Goal: Find specific page/section: Find specific page/section

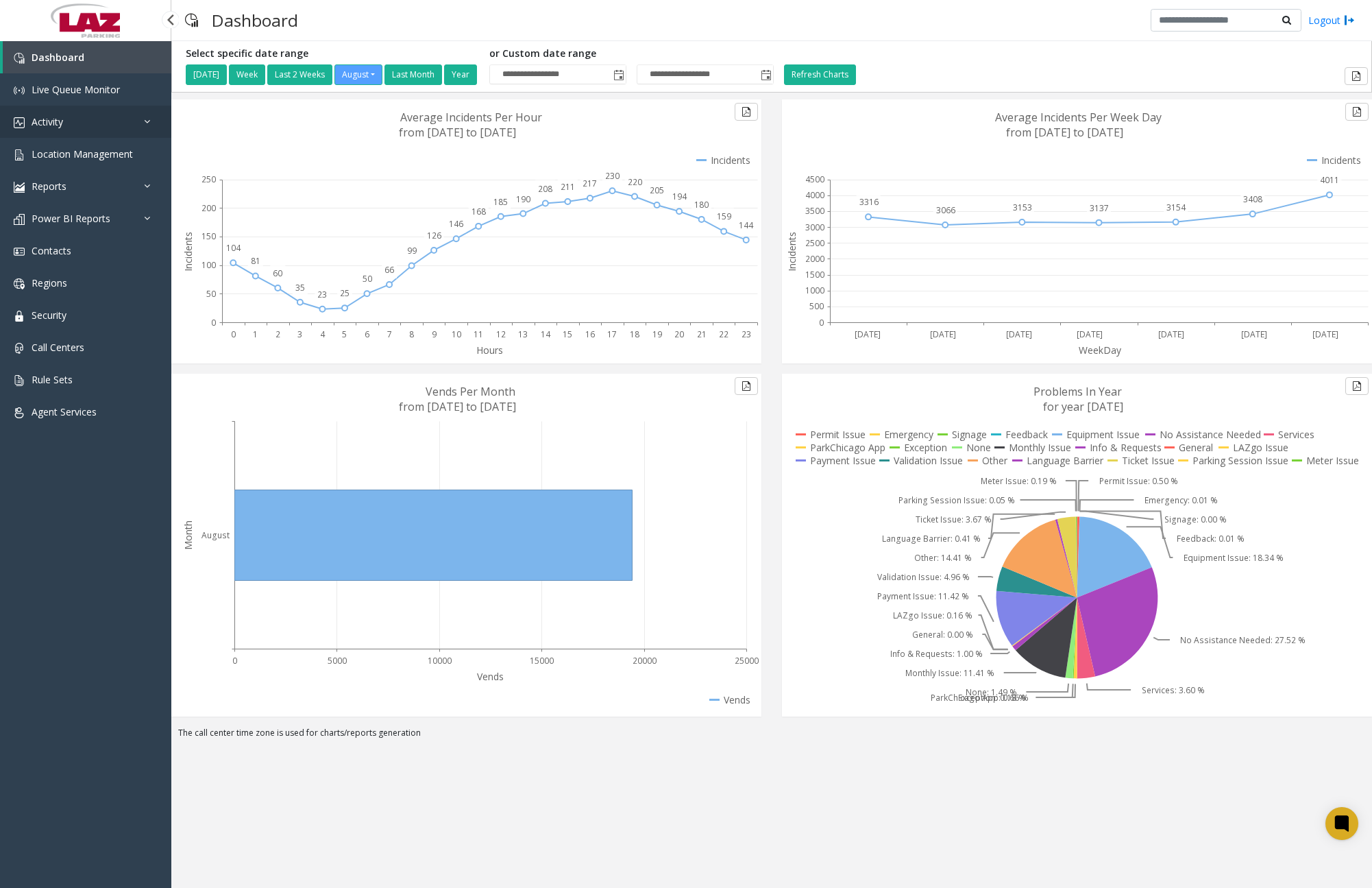
click at [96, 128] on link "Activity" at bounding box center [85, 122] width 171 height 32
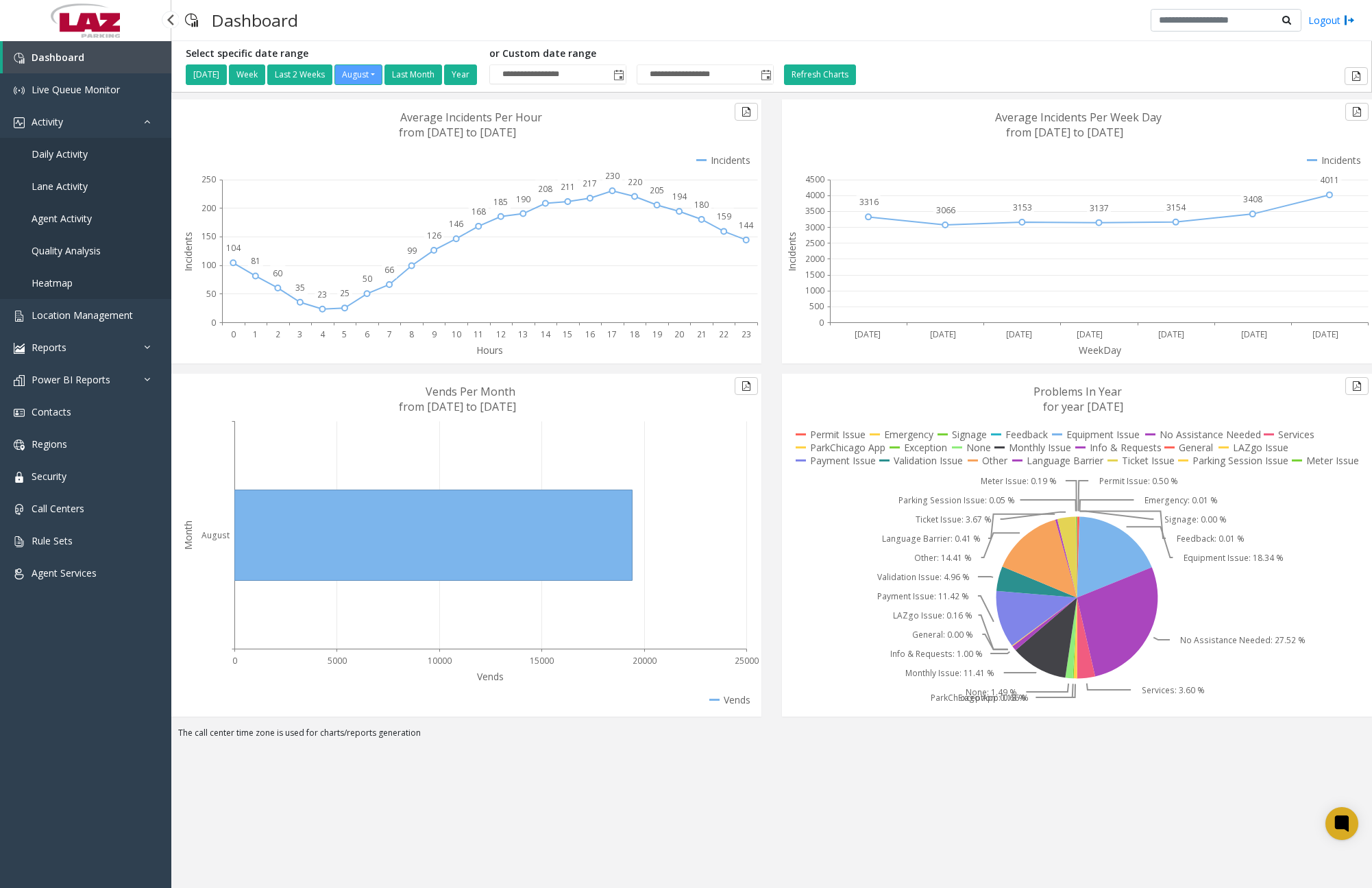
click at [77, 151] on span "Daily Activity" at bounding box center [59, 154] width 56 height 13
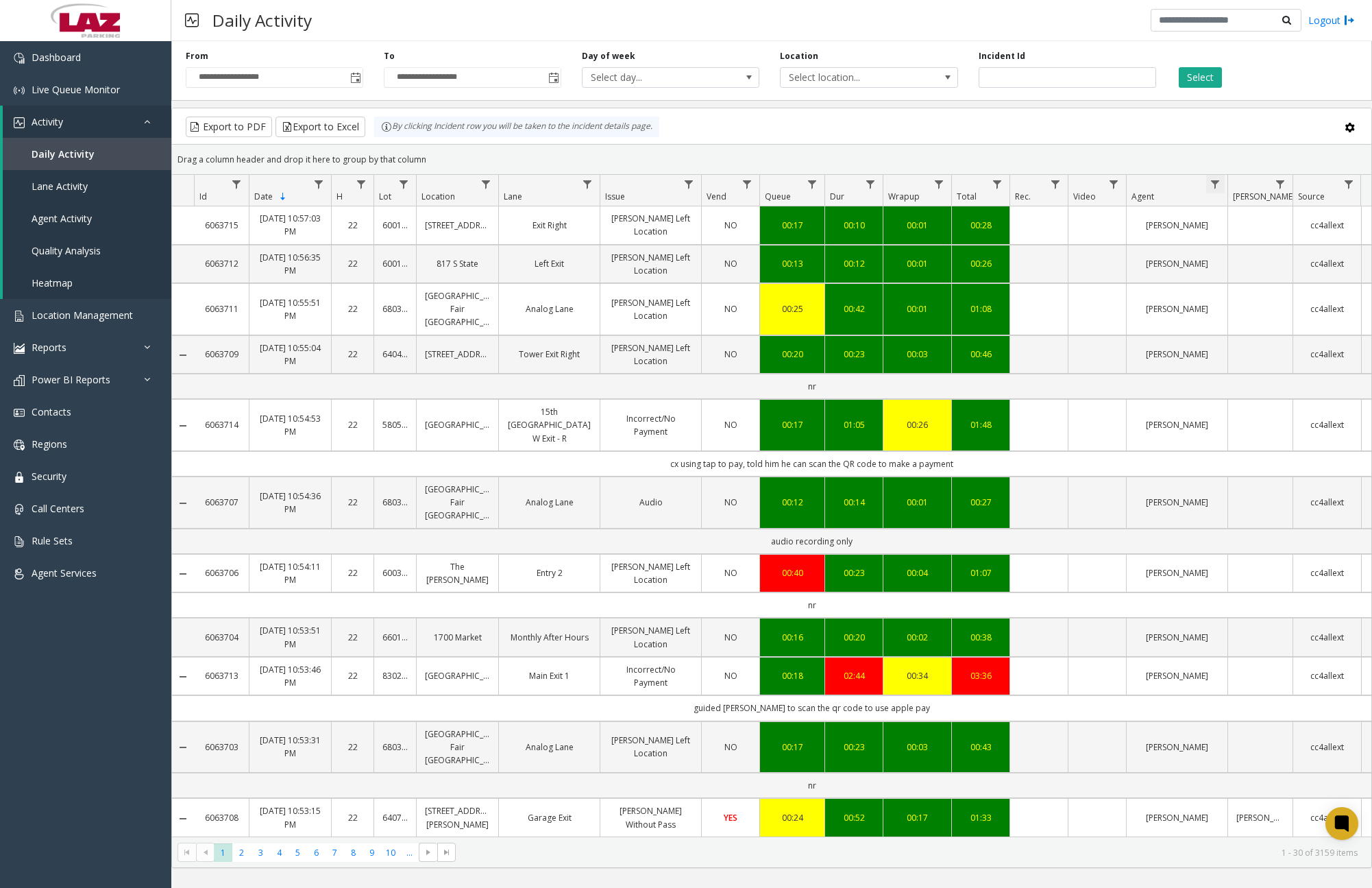
click at [1218, 187] on span "Data table" at bounding box center [1215, 184] width 11 height 11
click at [1227, 252] on input "Agent Filter" at bounding box center [1274, 243] width 116 height 24
type input "*******"
click at [1303, 363] on button "Filter" at bounding box center [1304, 371] width 56 height 30
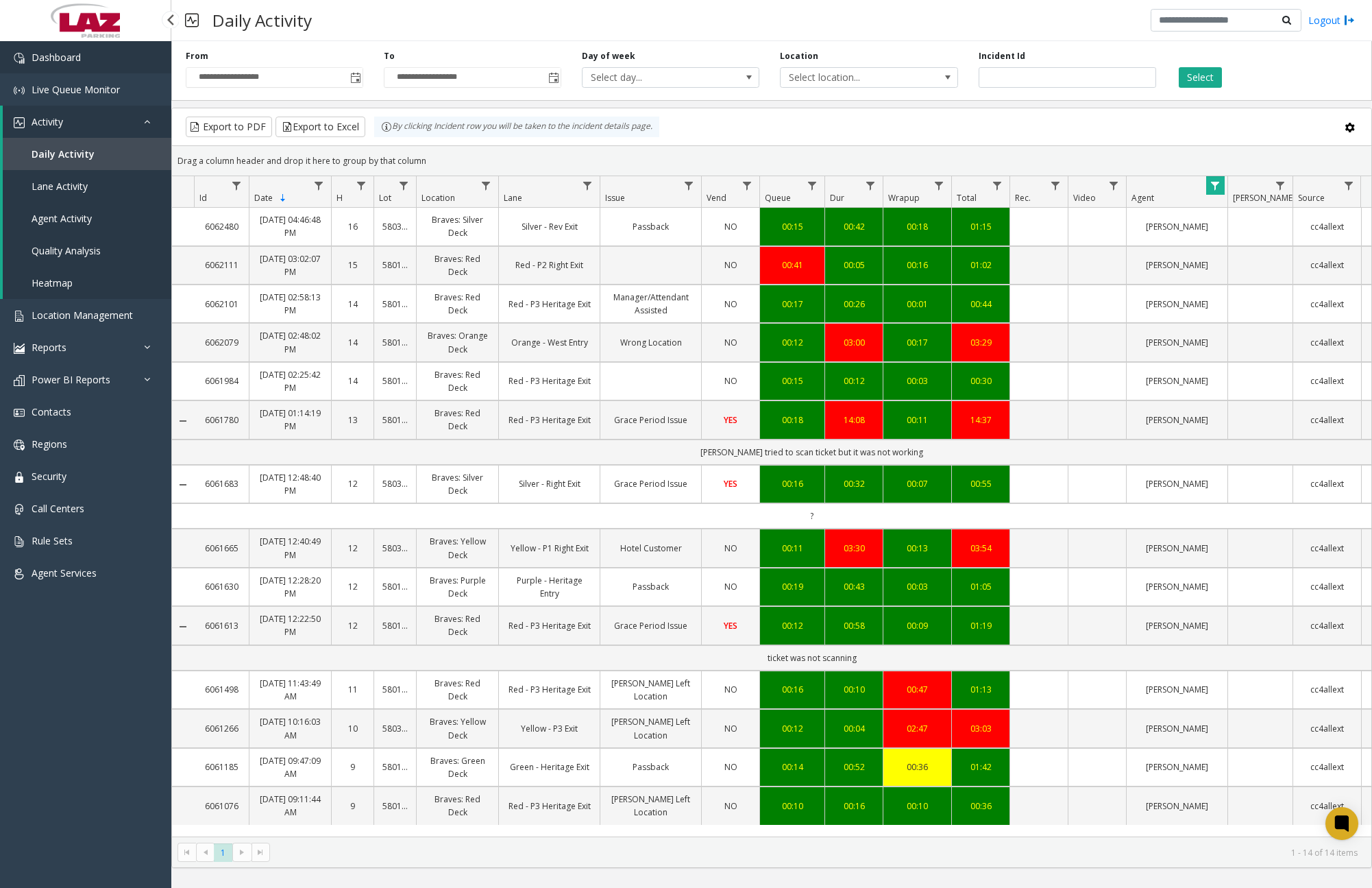
click at [101, 56] on link "Dashboard" at bounding box center [85, 57] width 171 height 32
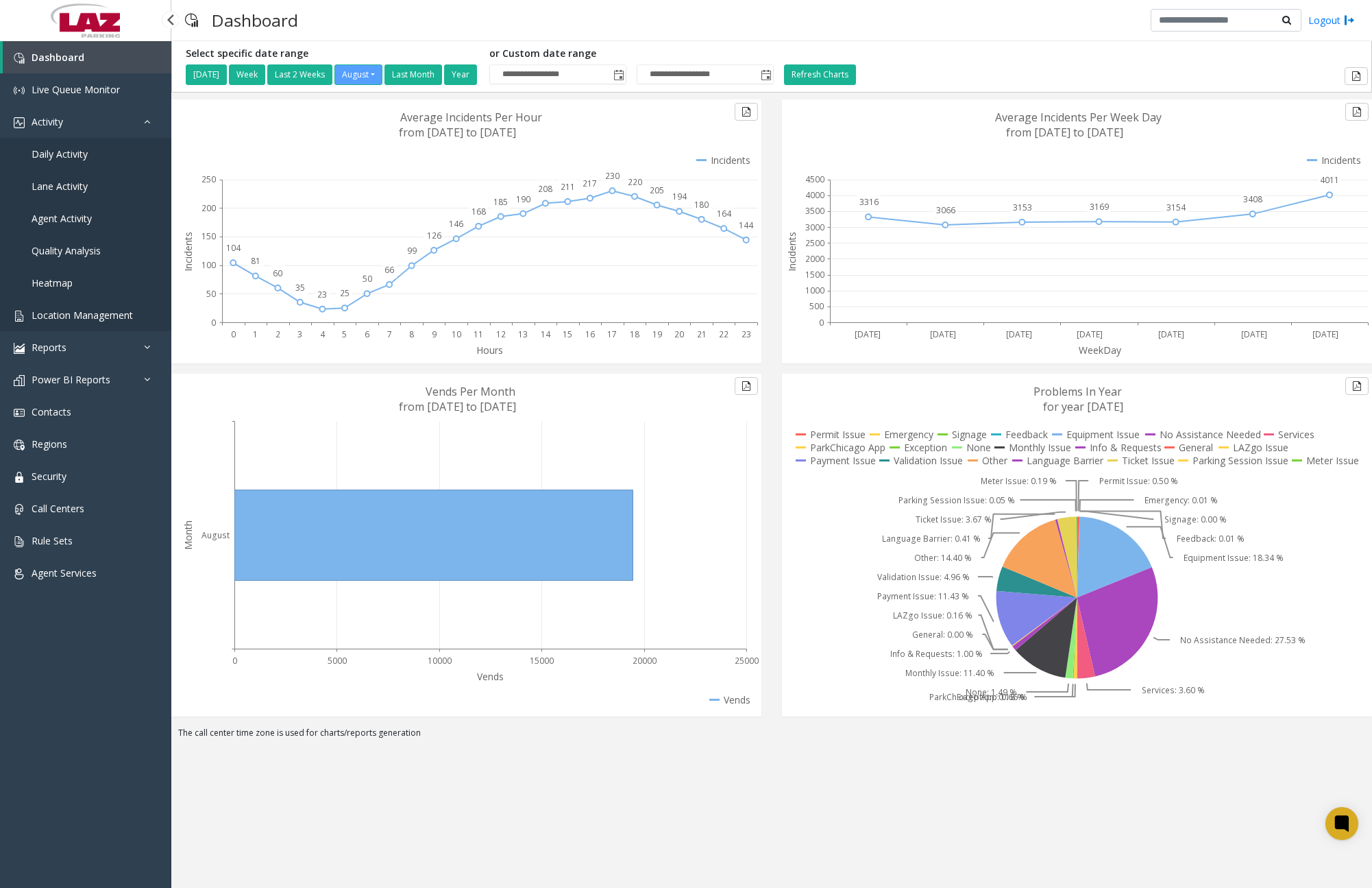
click at [81, 320] on span "Location Management" at bounding box center [81, 314] width 101 height 13
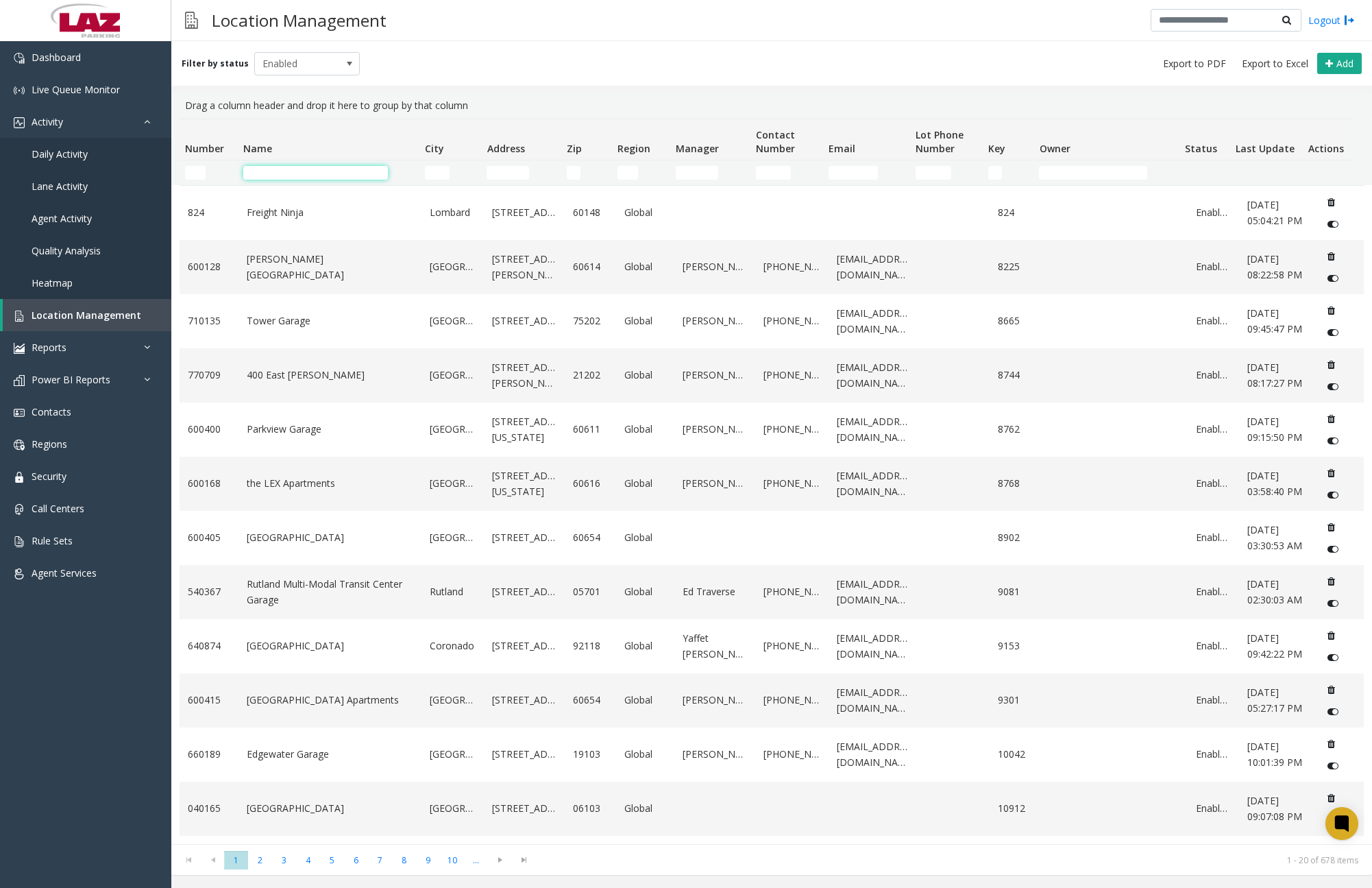
click at [324, 177] on input "Name Filter" at bounding box center [316, 173] width 145 height 14
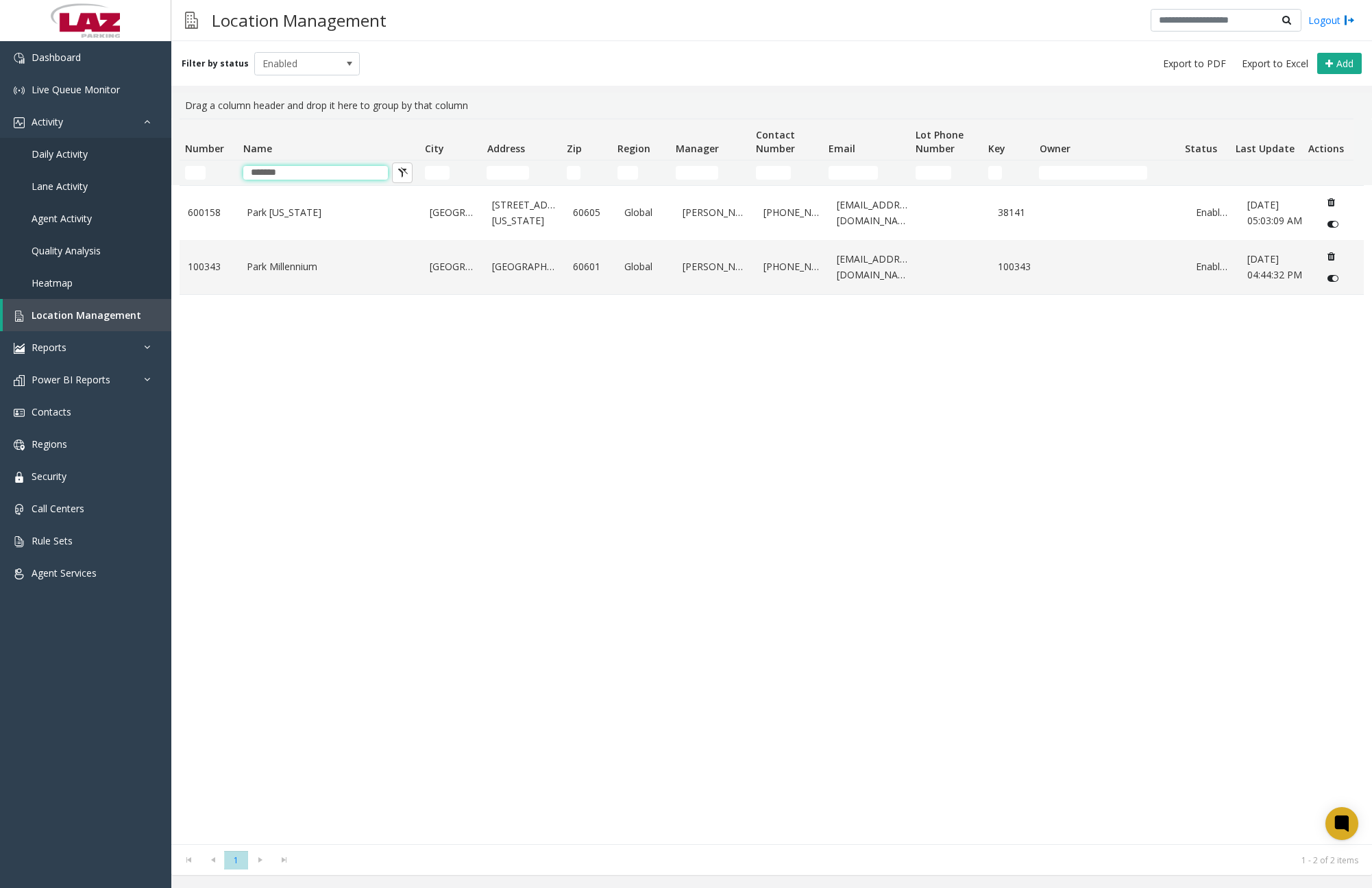
type input "*******"
click at [443, 504] on div "[GEOGRAPHIC_DATA][US_STATE][STREET_ADDRESS][US_STATE] Global [PERSON_NAME] [PHO…" at bounding box center [771, 514] width 1184 height 659
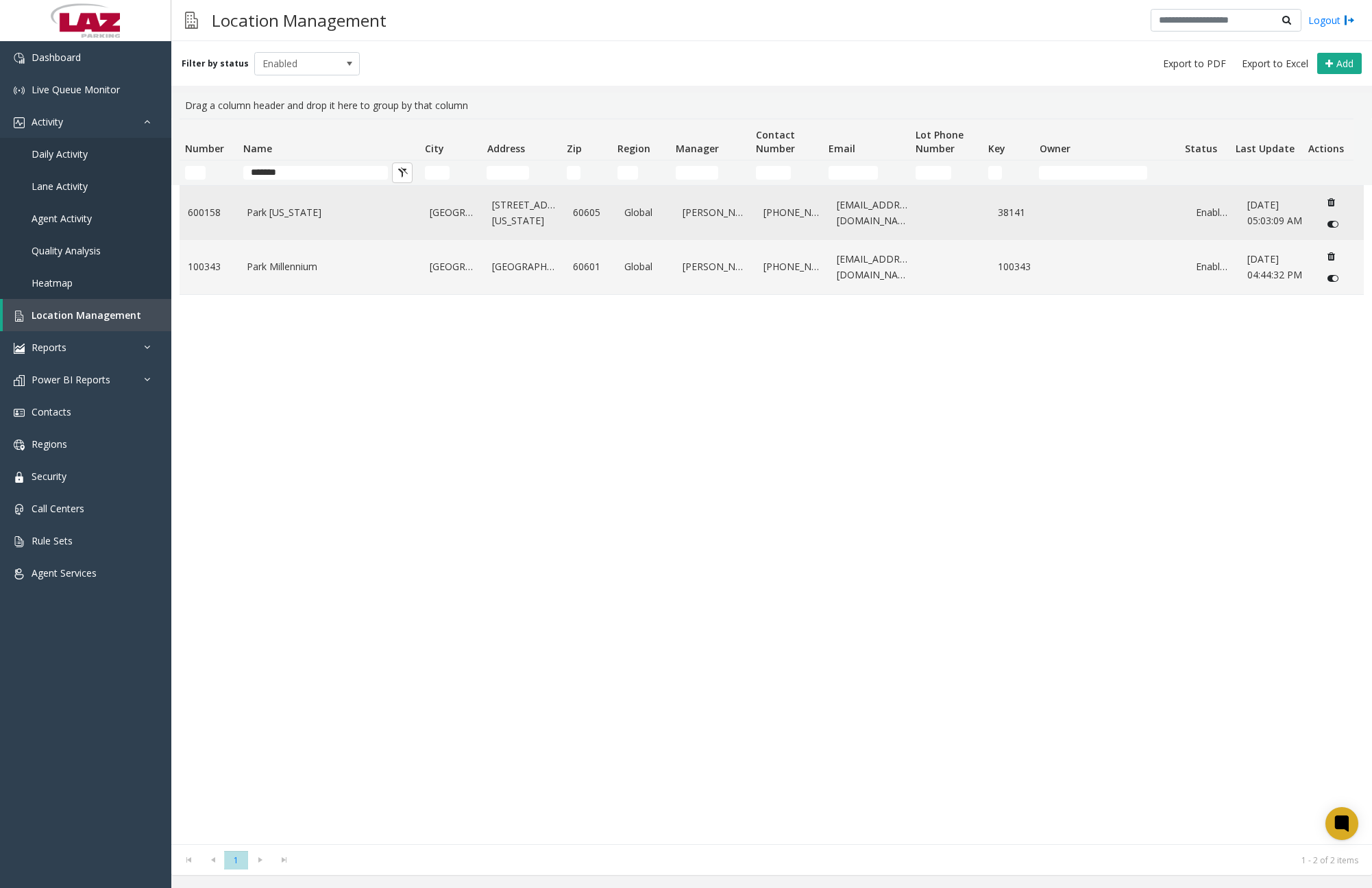
click at [322, 209] on link "Park [US_STATE]" at bounding box center [329, 212] width 167 height 15
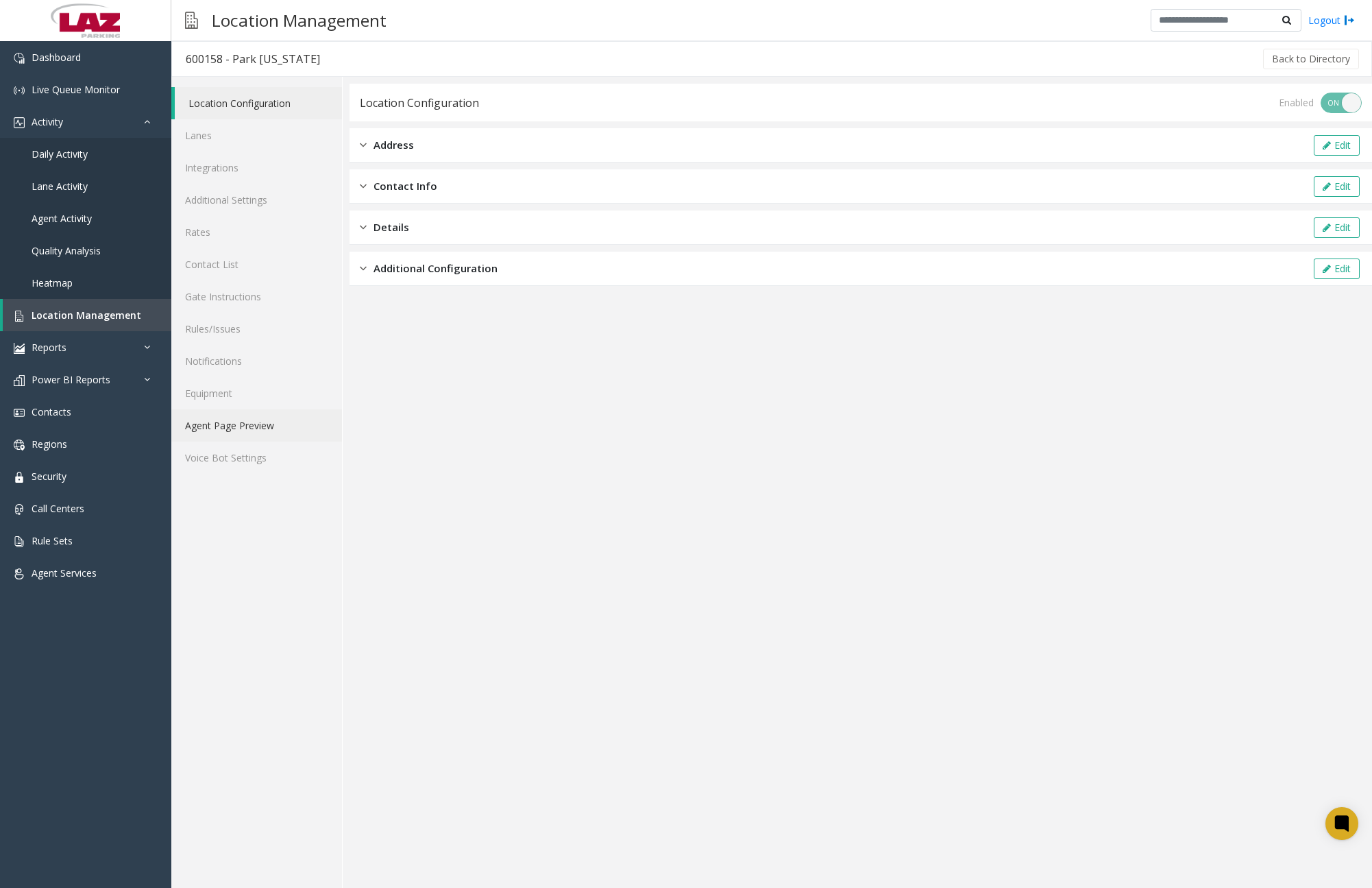
click at [257, 421] on link "Agent Page Preview" at bounding box center [256, 425] width 170 height 32
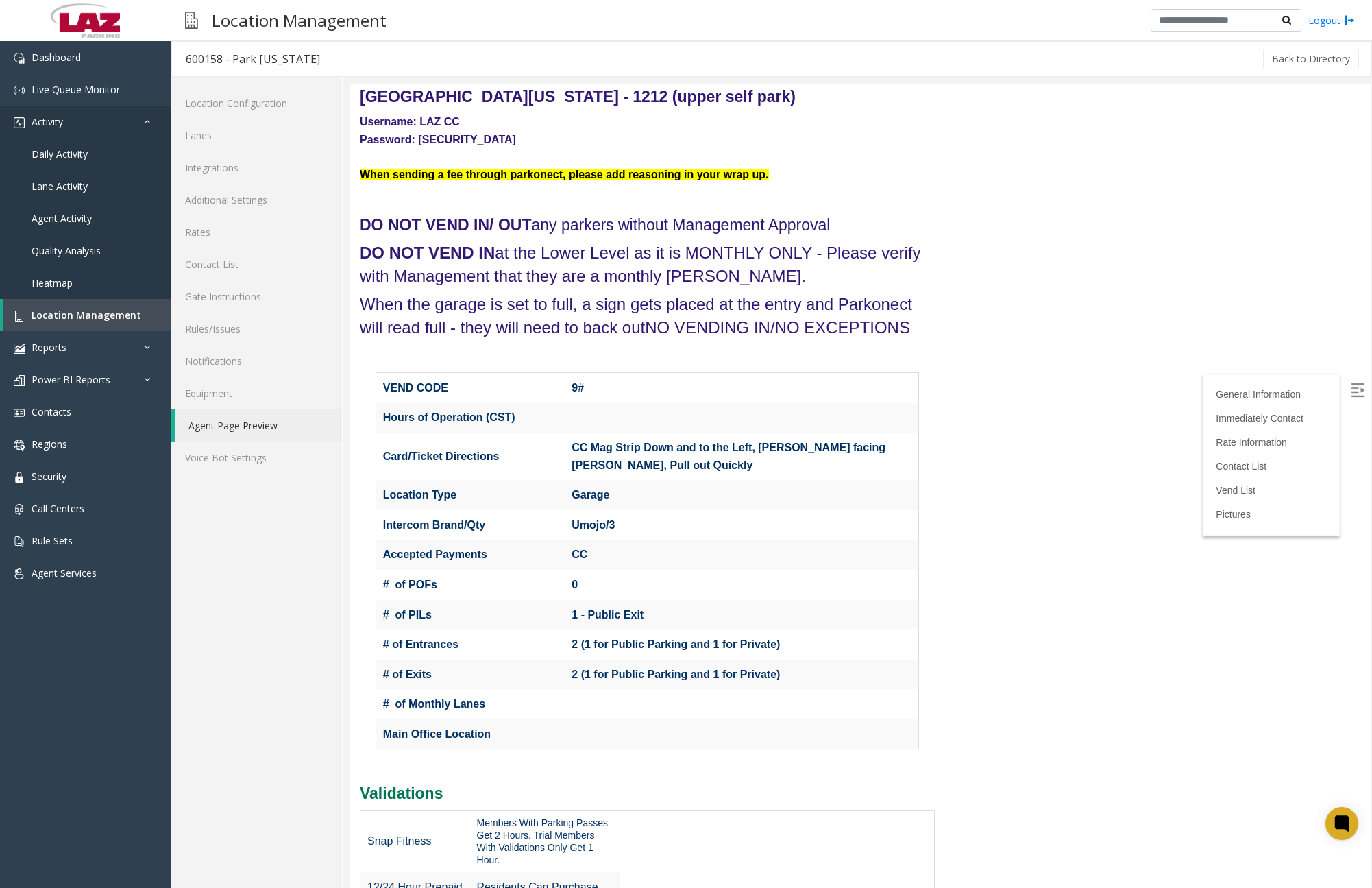
scroll to position [68, 0]
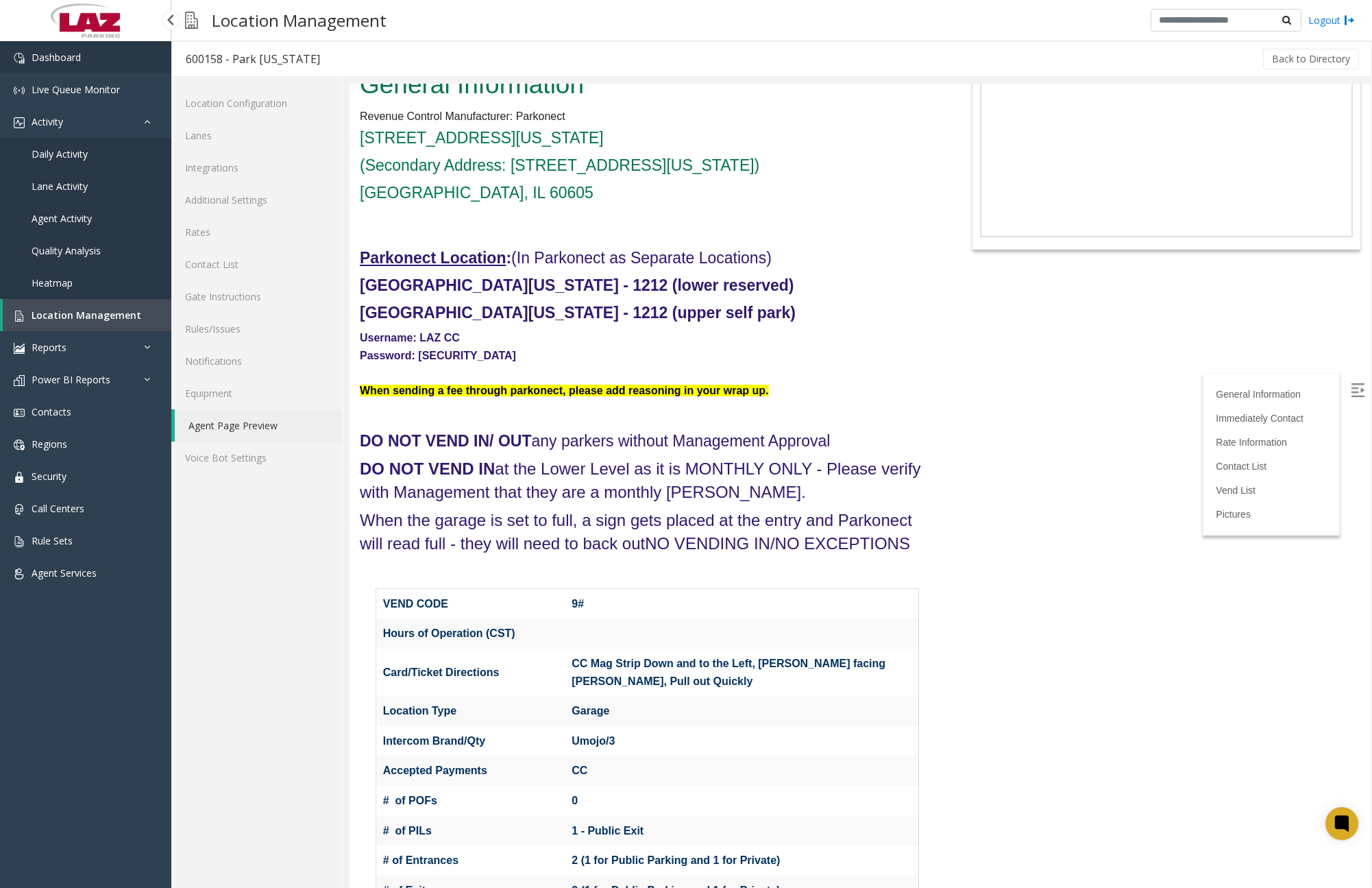
click at [106, 57] on link "Dashboard" at bounding box center [85, 57] width 171 height 32
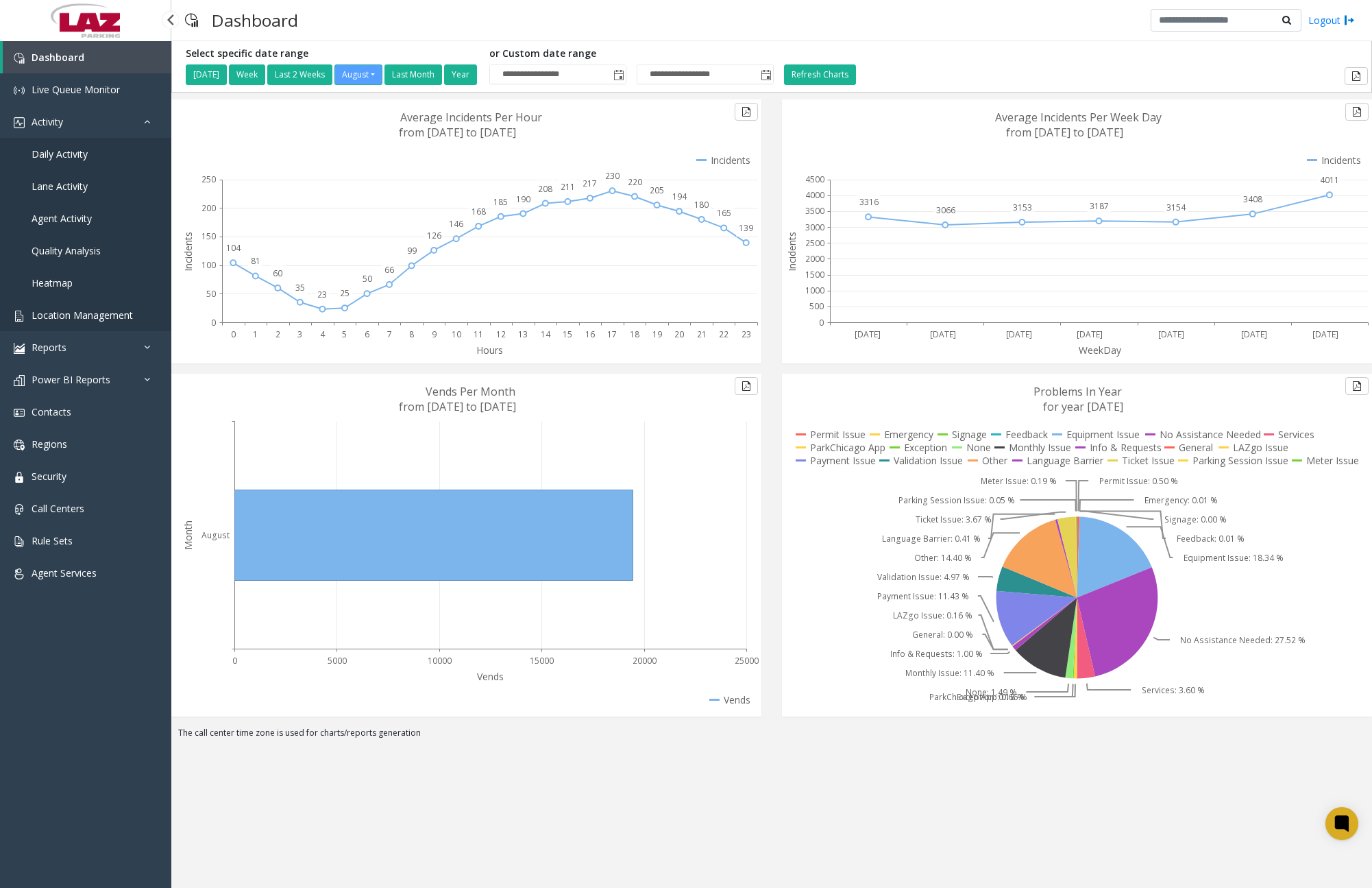
click at [110, 314] on span "Location Management" at bounding box center [81, 314] width 101 height 13
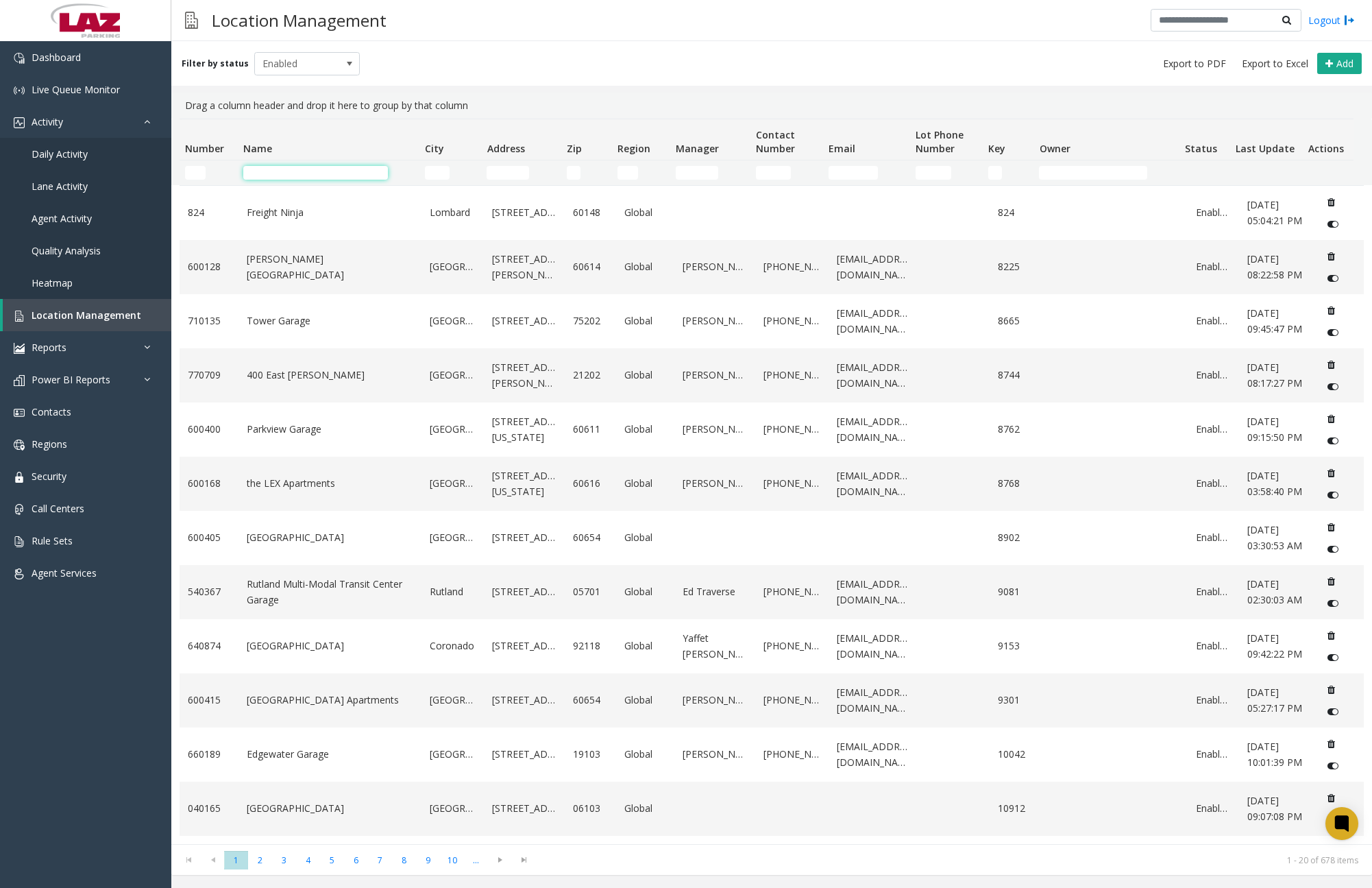
click at [300, 170] on input "Name Filter" at bounding box center [316, 173] width 145 height 14
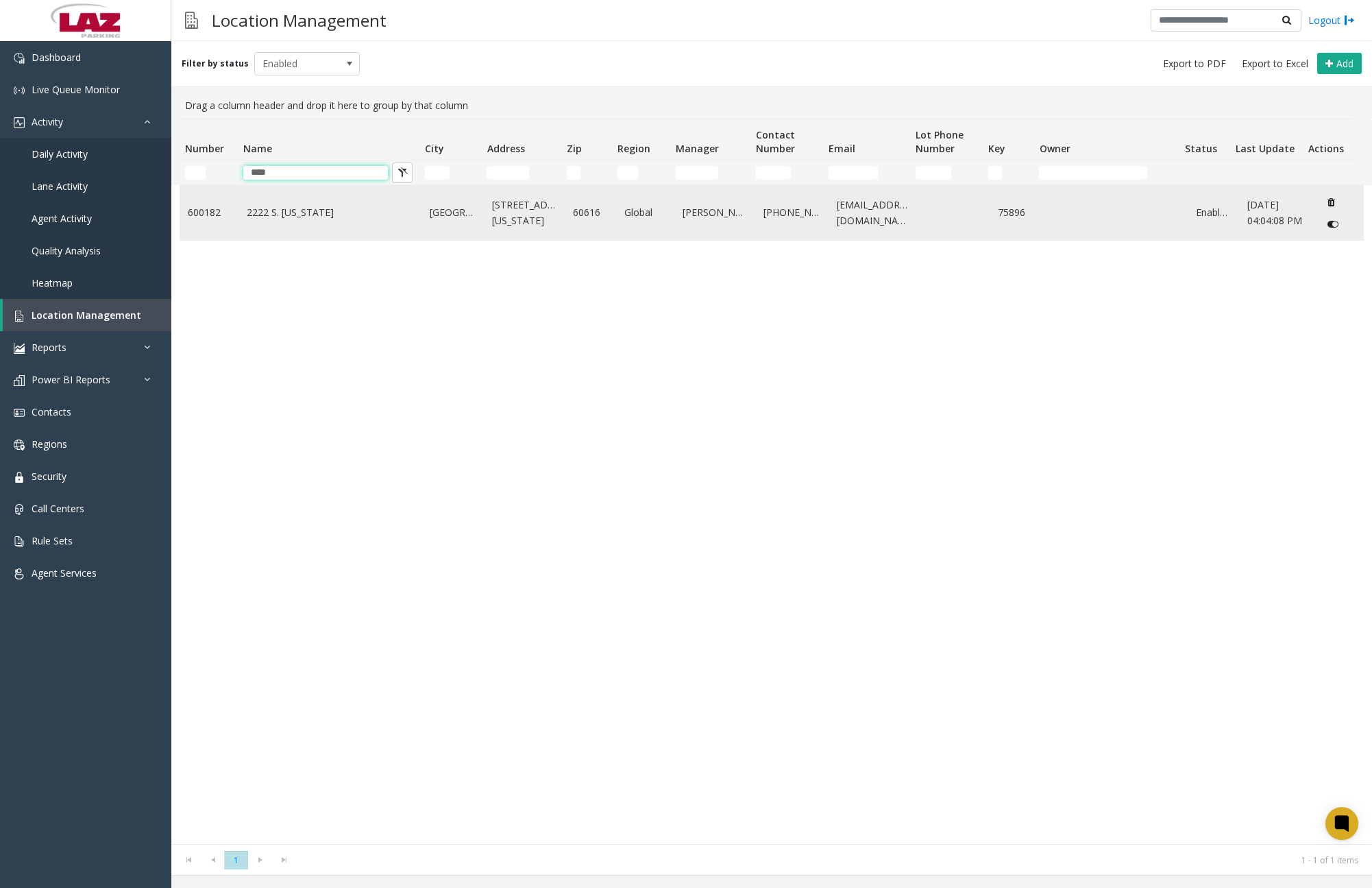
type input "****"
click at [347, 215] on link "2222 S. [US_STATE]" at bounding box center [329, 212] width 167 height 15
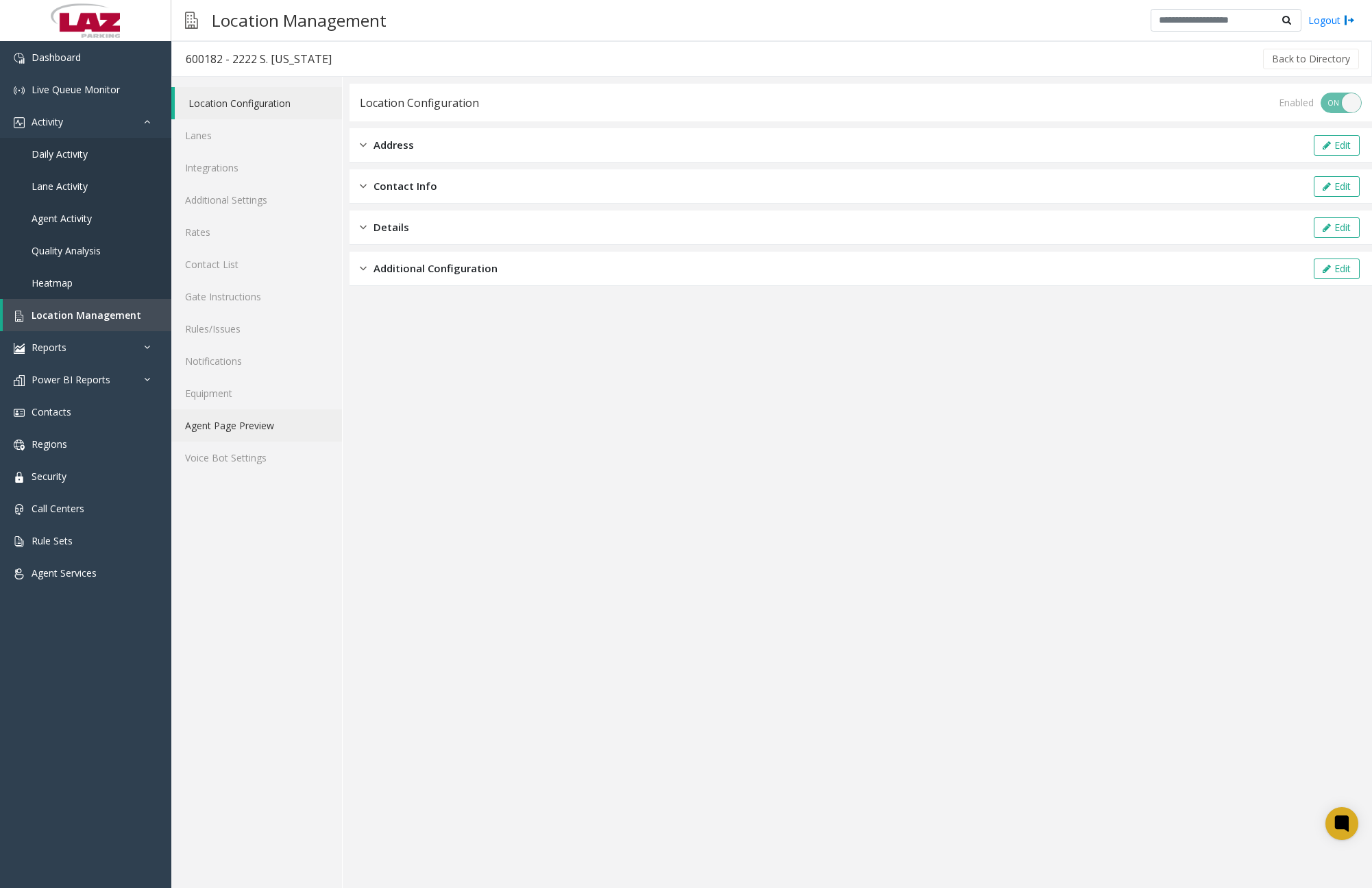
click at [220, 426] on link "Agent Page Preview" at bounding box center [256, 425] width 170 height 32
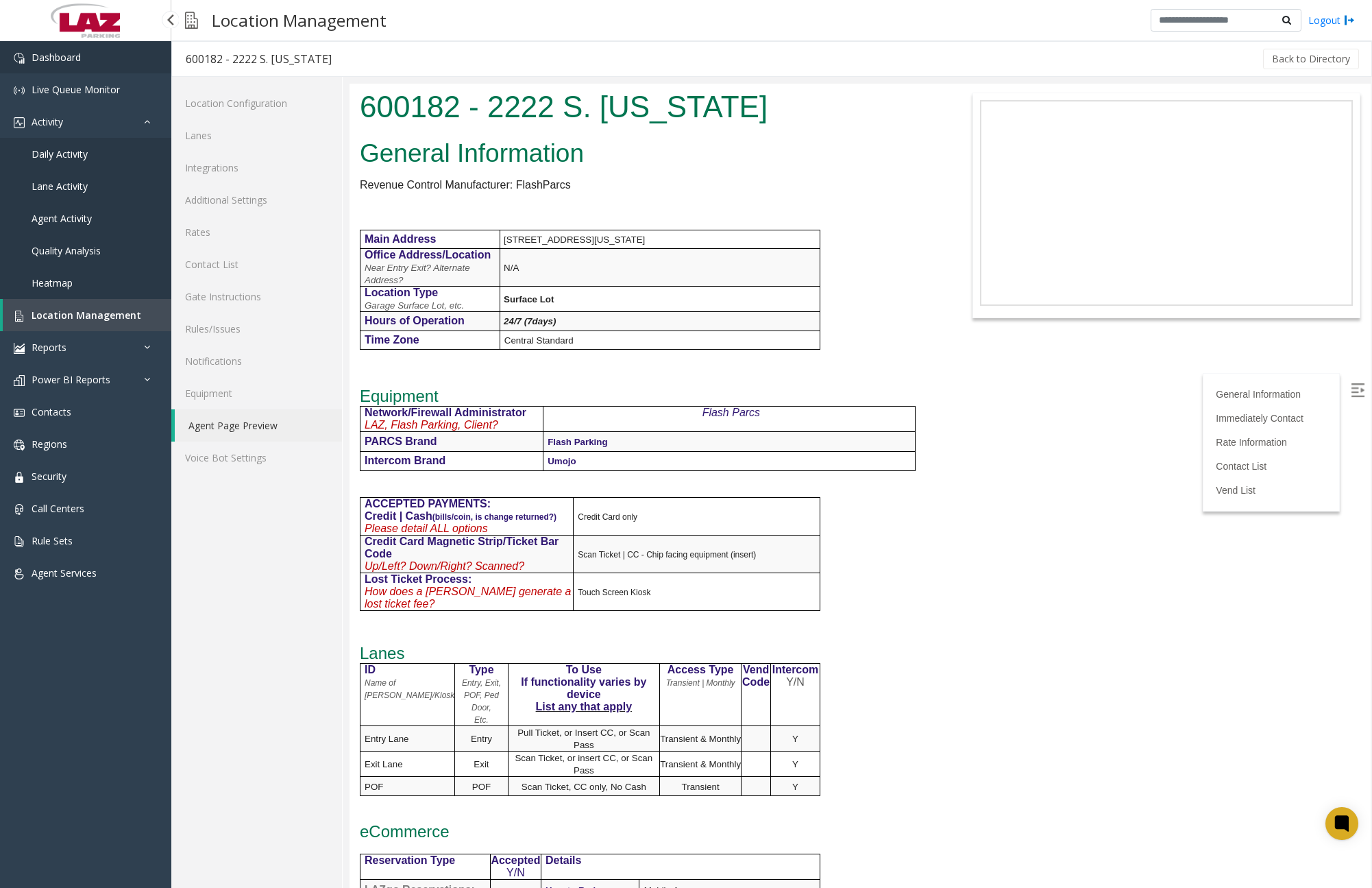
click at [121, 58] on link "Dashboard" at bounding box center [85, 57] width 171 height 32
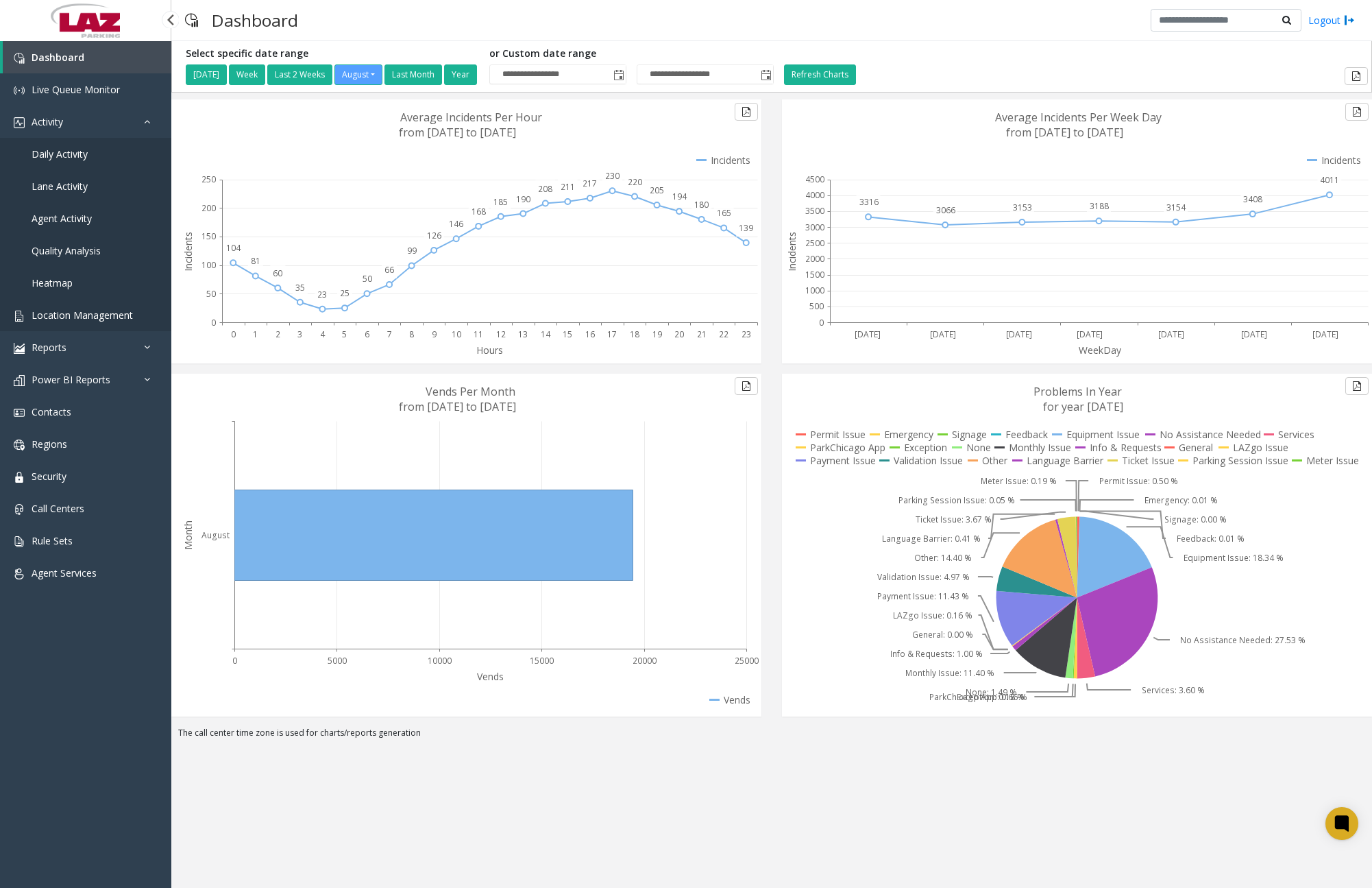
click at [76, 313] on span "Location Management" at bounding box center [81, 314] width 101 height 13
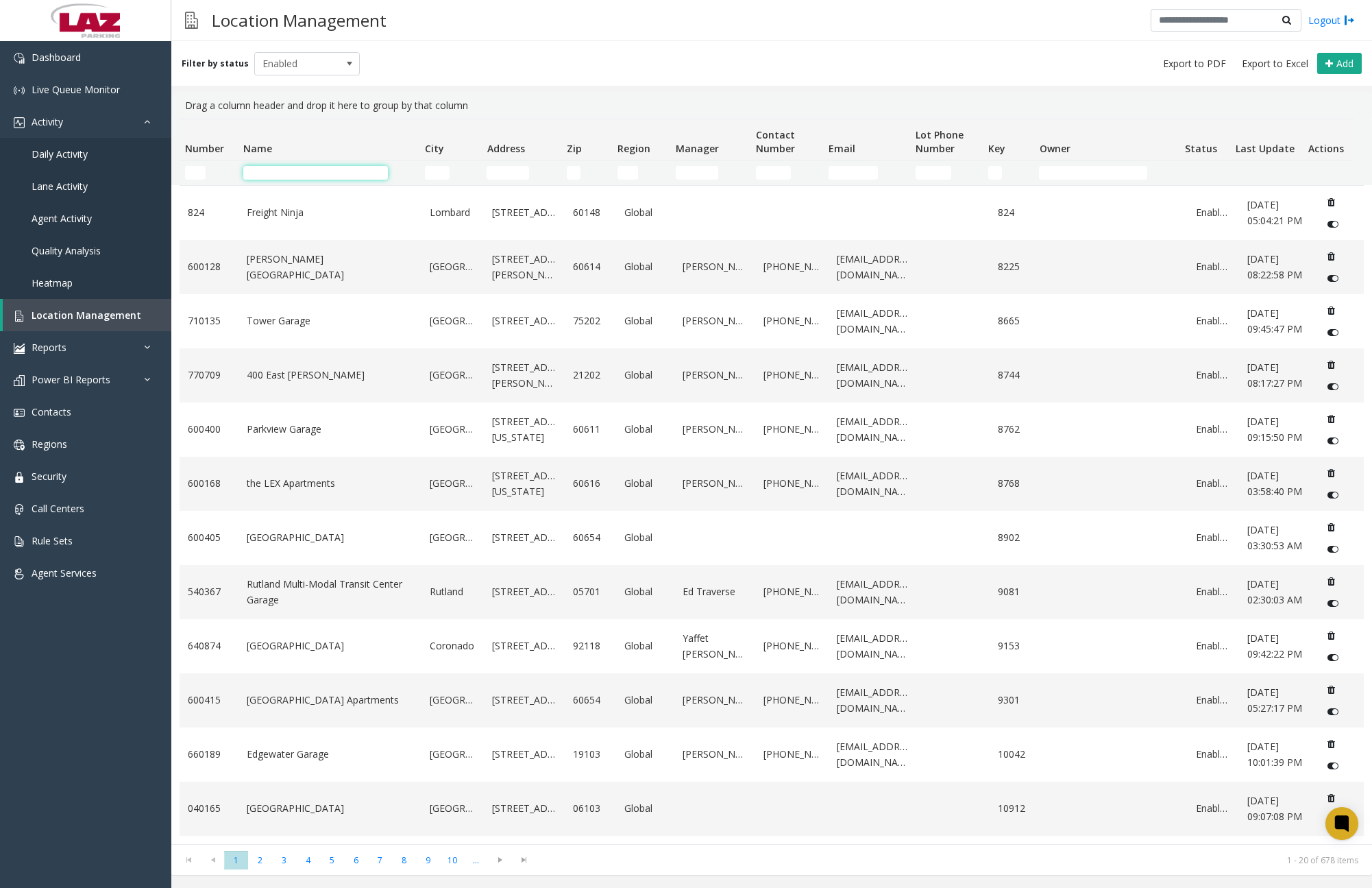
click at [315, 167] on input "Name Filter" at bounding box center [316, 173] width 145 height 14
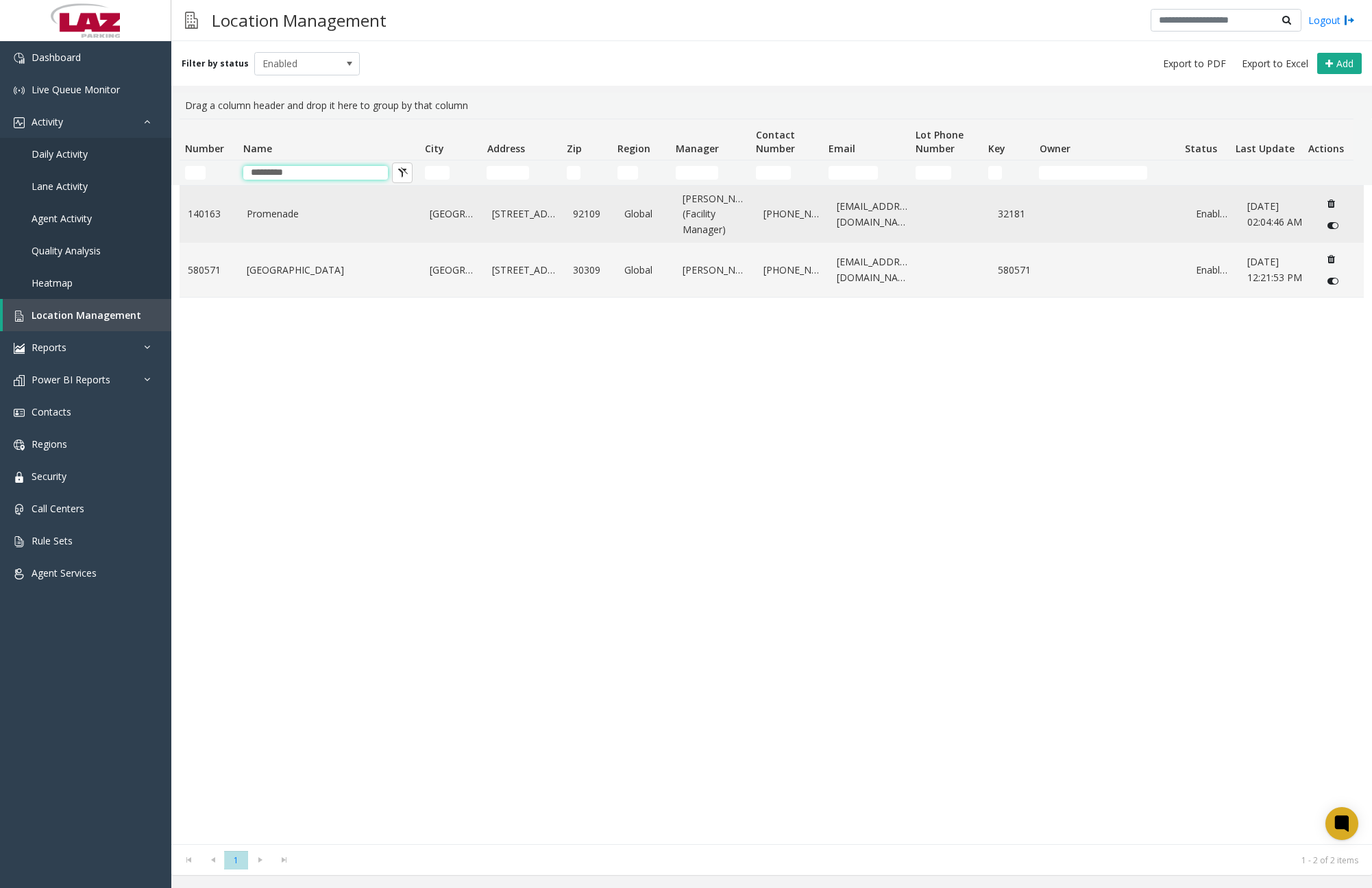
type input "*********"
click at [289, 215] on link "Promenade" at bounding box center [329, 214] width 167 height 15
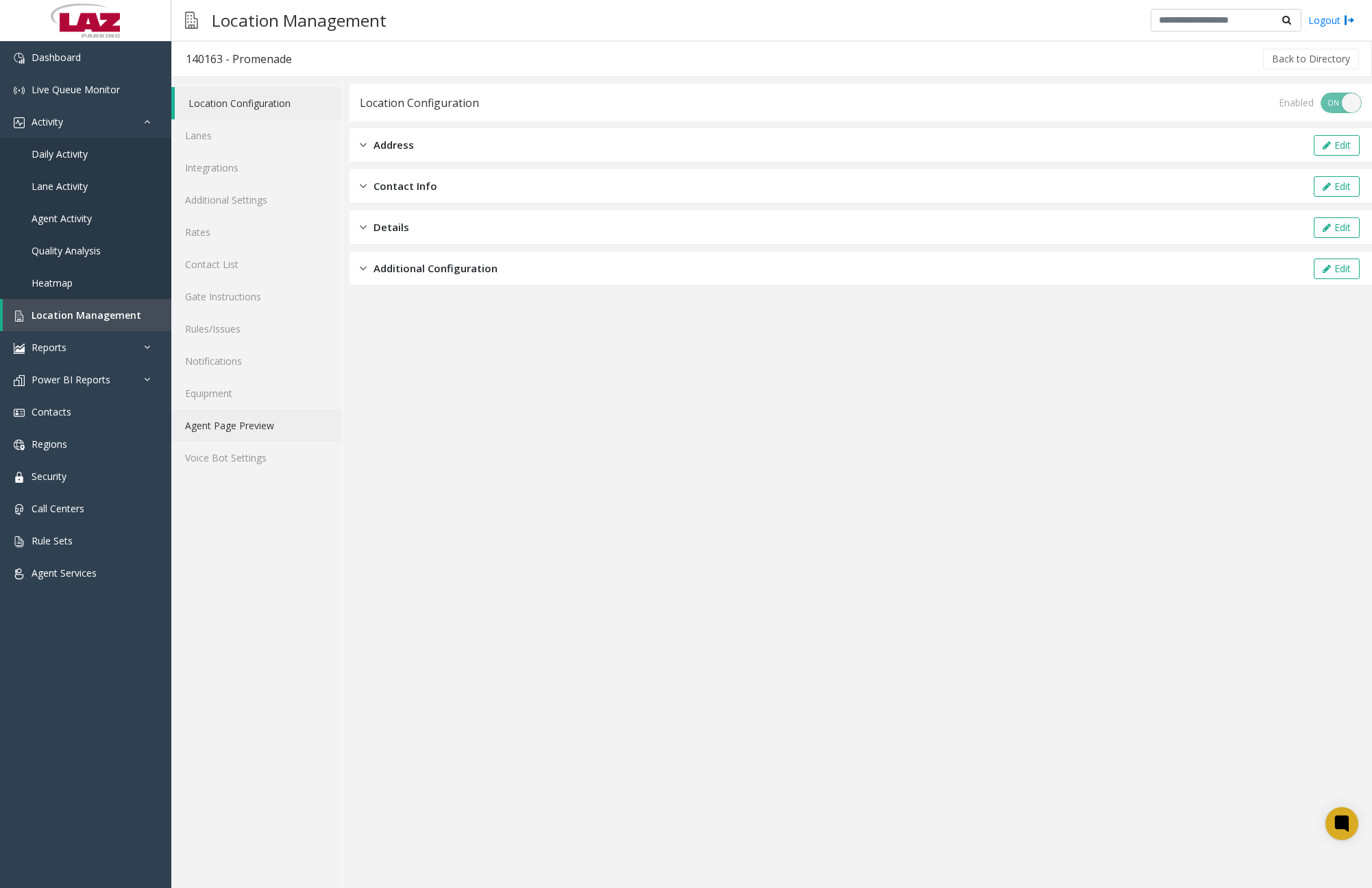
click at [242, 424] on link "Agent Page Preview" at bounding box center [256, 425] width 170 height 32
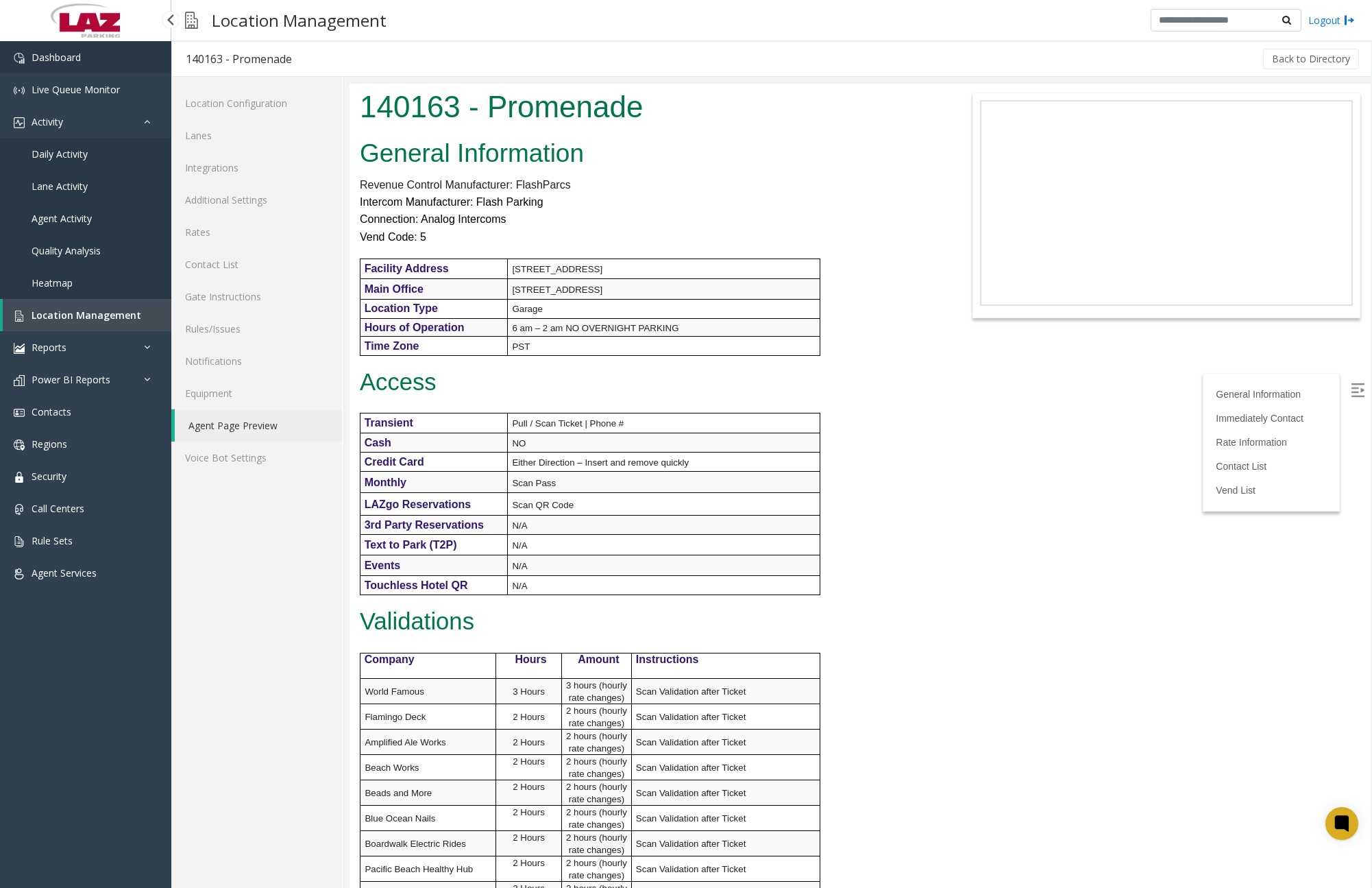
click at [113, 65] on link "Dashboard" at bounding box center [85, 57] width 171 height 32
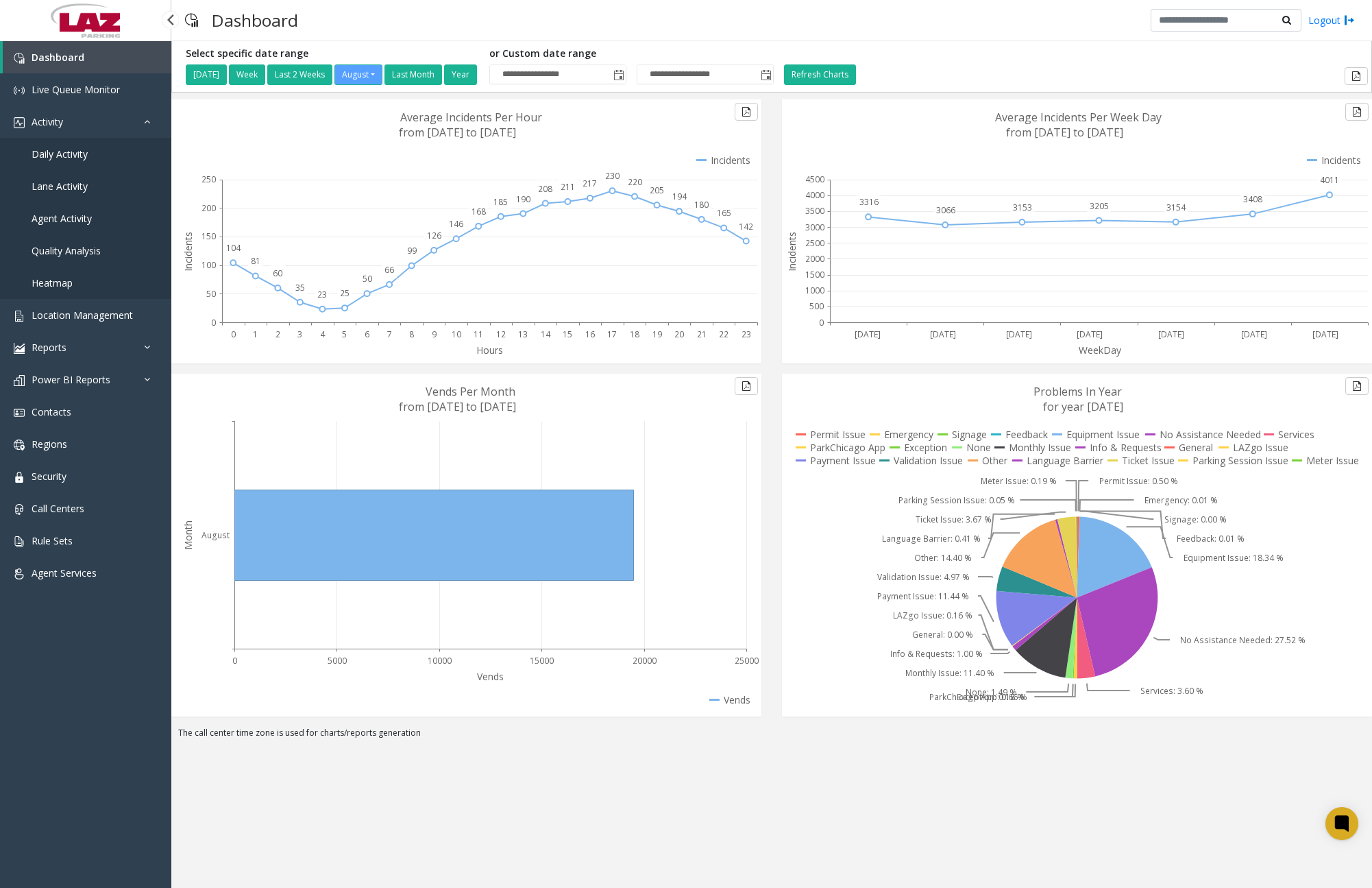
click at [72, 149] on span "Daily Activity" at bounding box center [59, 154] width 56 height 13
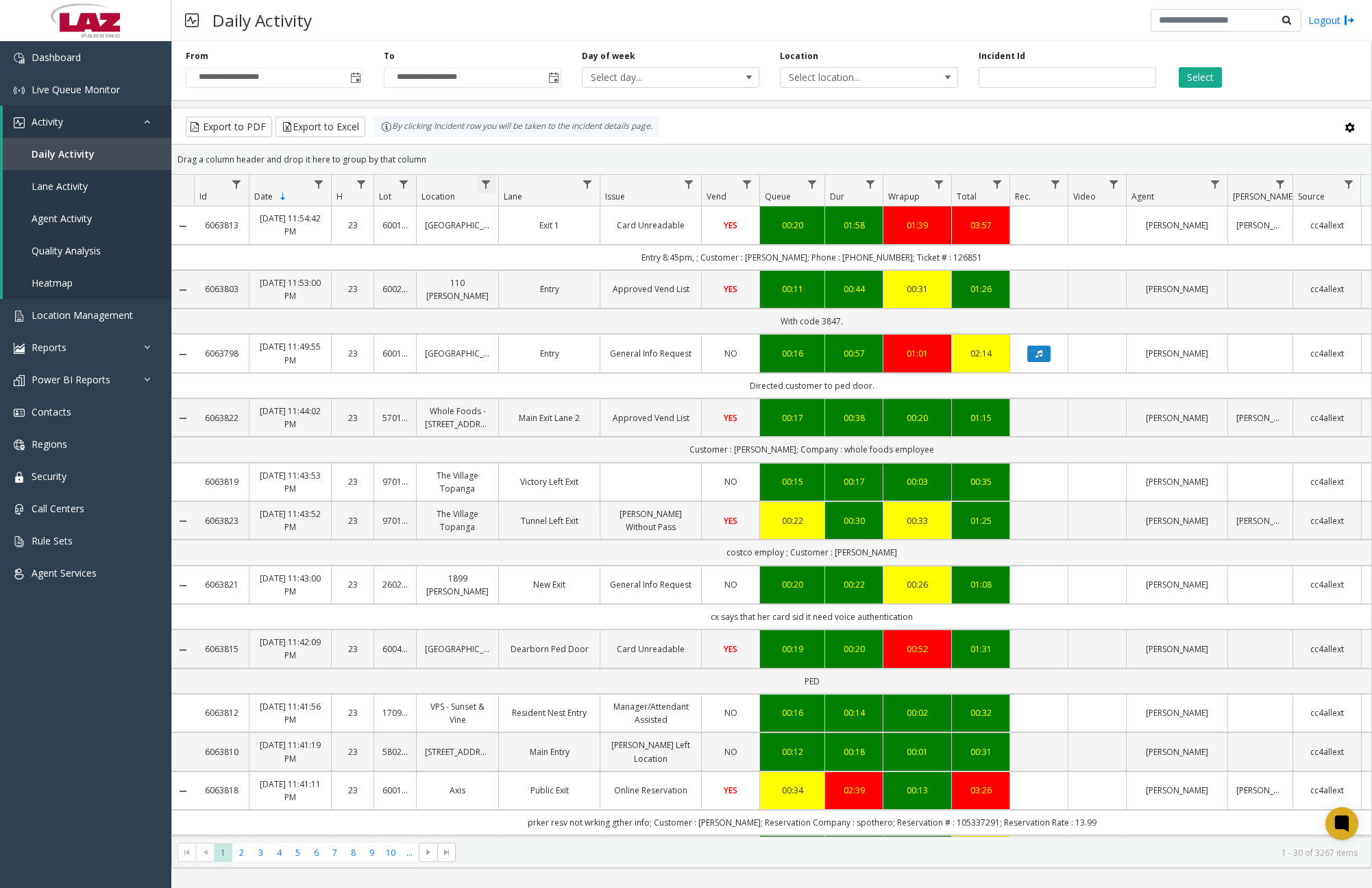
click at [490, 186] on span "Data table" at bounding box center [486, 184] width 11 height 11
click at [537, 240] on input "Location Filter" at bounding box center [545, 243] width 116 height 24
type input "******"
click at [576, 370] on button "Filter" at bounding box center [576, 371] width 56 height 30
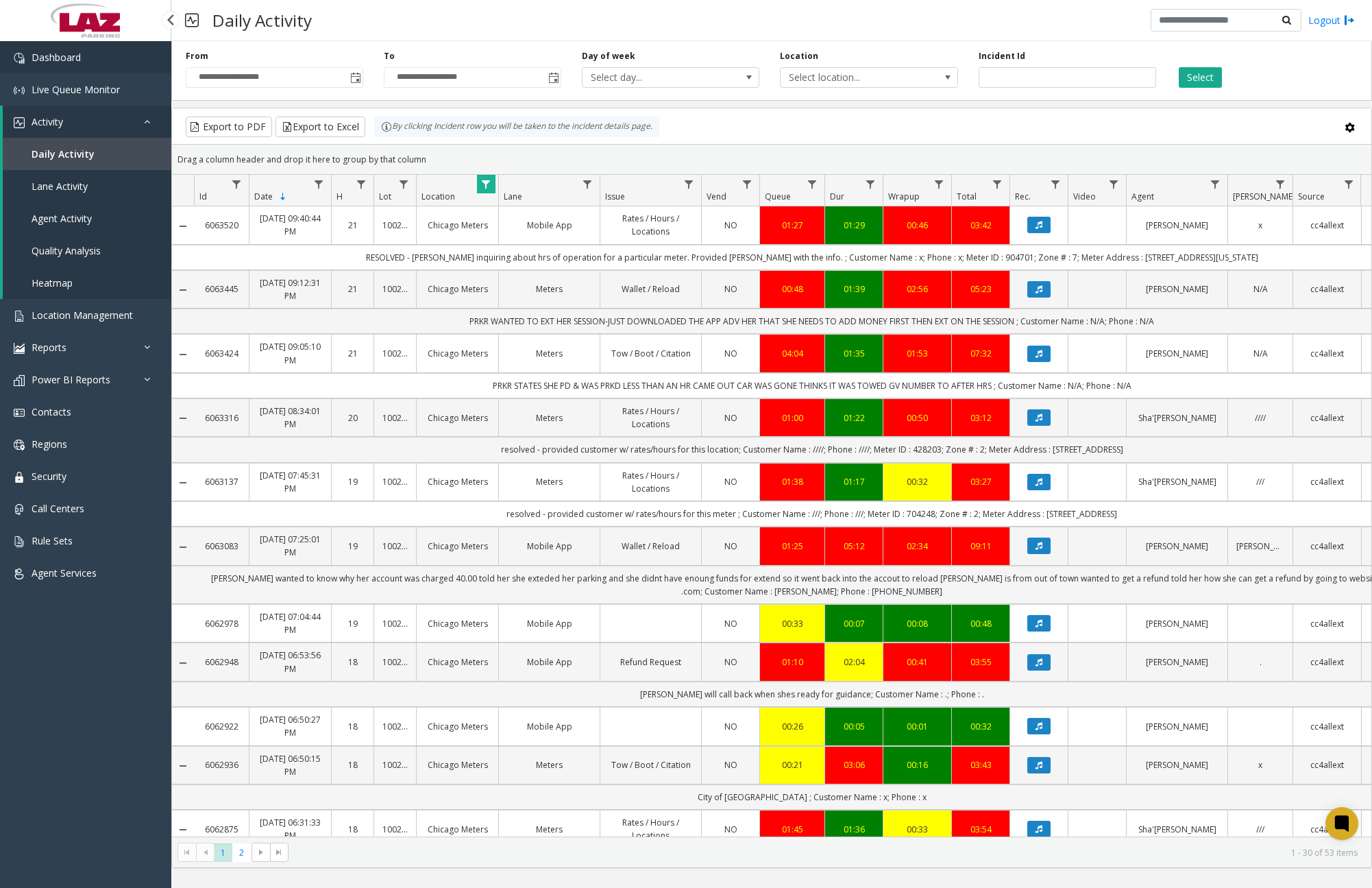
click at [105, 65] on link "Dashboard" at bounding box center [85, 57] width 171 height 32
